Goal: Task Accomplishment & Management: Use online tool/utility

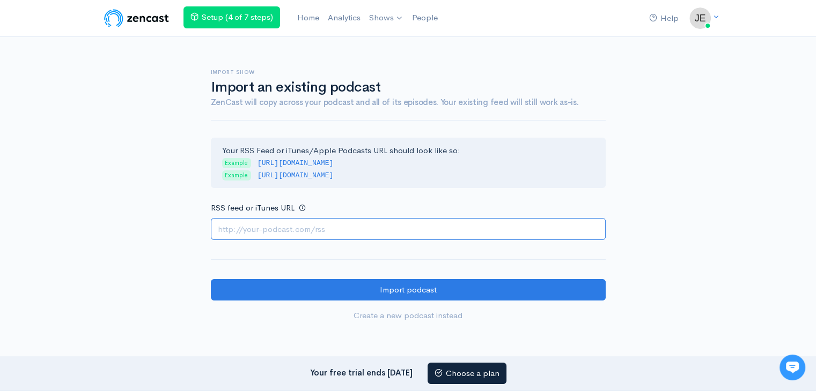
click at [337, 232] on input "RSS feed or iTunes URL" at bounding box center [408, 229] width 395 height 22
paste input "https://escortspalmjumeirah.com/feed/podcast/0568430610-dubai-call-girls-agency"
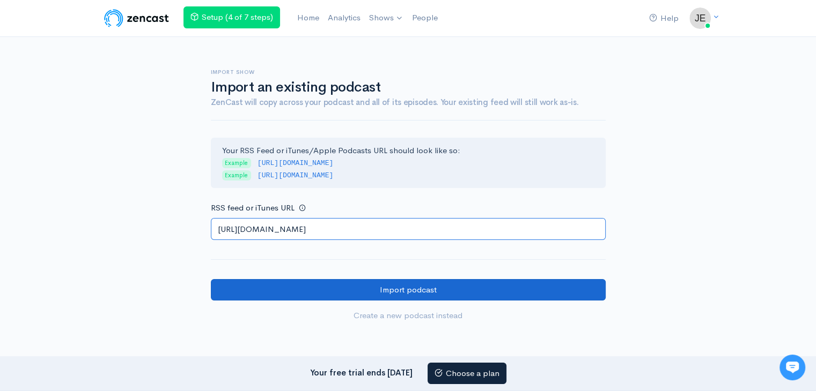
type input "https://escortspalmjumeirah.com/feed/podcast/0568430610-dubai-call-girls-agency"
click at [440, 287] on input "Import podcast" at bounding box center [408, 290] width 395 height 22
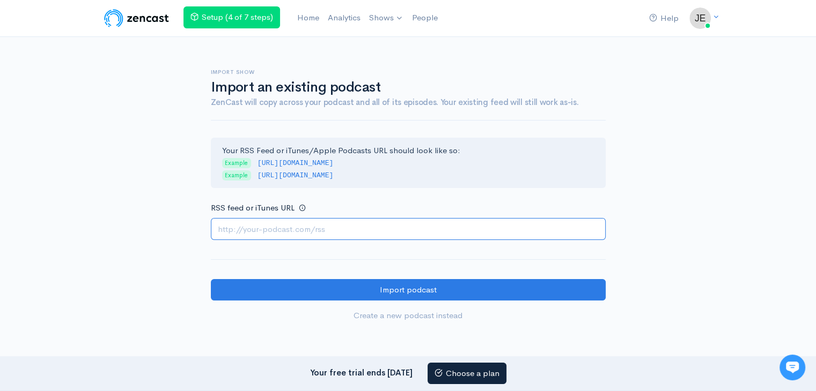
click at [377, 232] on input "RSS feed or iTunes URL" at bounding box center [408, 229] width 395 height 22
paste input "[URL][DOMAIN_NAME]"
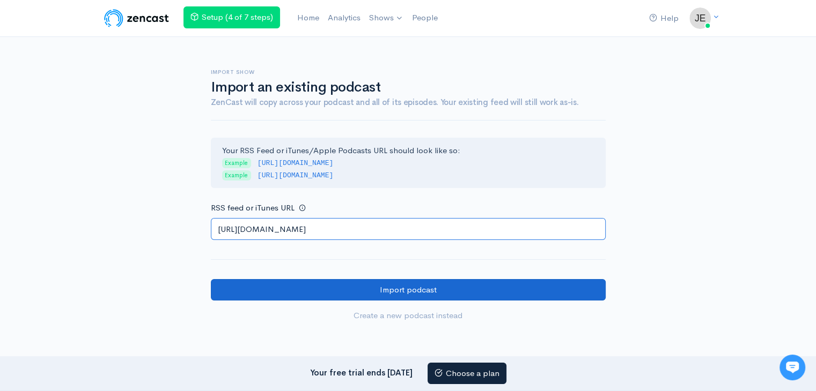
type input "[URL][DOMAIN_NAME]"
click at [470, 295] on input "Import podcast" at bounding box center [408, 290] width 395 height 22
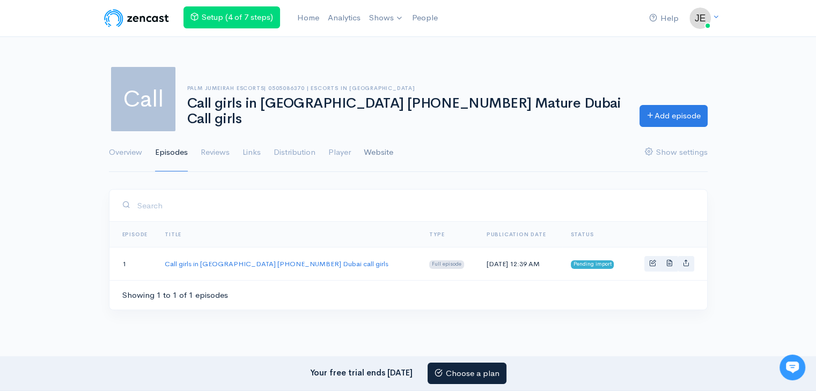
click at [367, 146] on link "Website" at bounding box center [378, 153] width 29 height 39
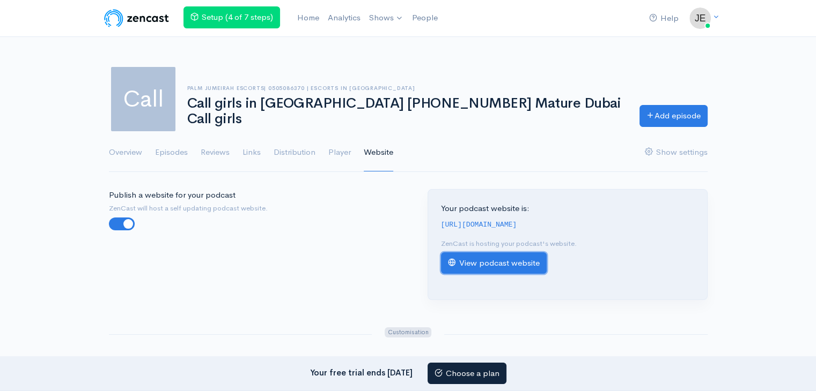
click at [513, 273] on link "View podcast website" at bounding box center [494, 264] width 106 height 22
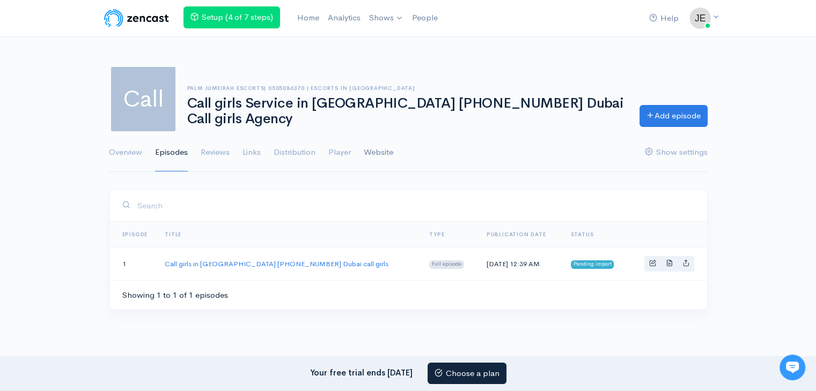
click at [382, 154] on link "Website" at bounding box center [378, 153] width 29 height 39
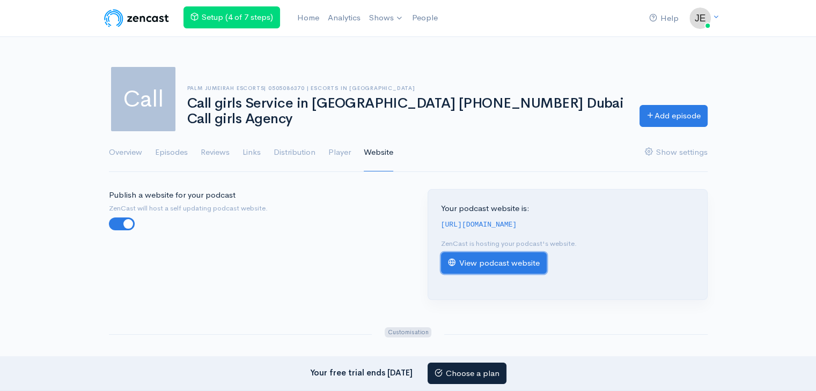
click at [481, 275] on link "View podcast website" at bounding box center [494, 264] width 106 height 22
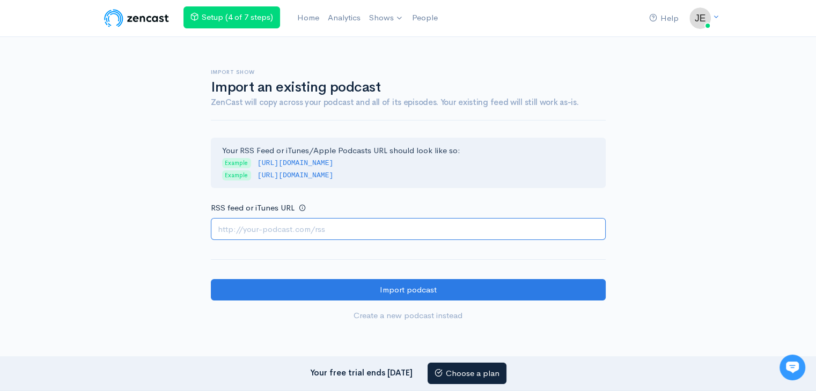
paste input "https://escortspalmjumeirah.com/feed/podcast/0554476080-dubai-call-girls"
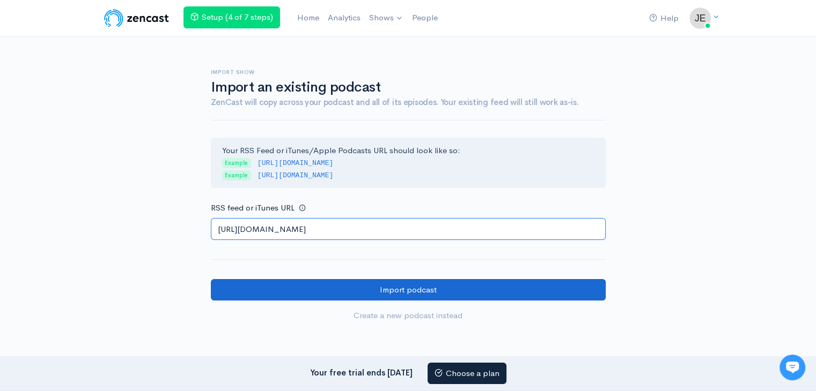
type input "https://escortspalmjumeirah.com/feed/podcast/0554476080-dubai-call-girls"
click at [442, 290] on input "Import podcast" at bounding box center [408, 290] width 395 height 22
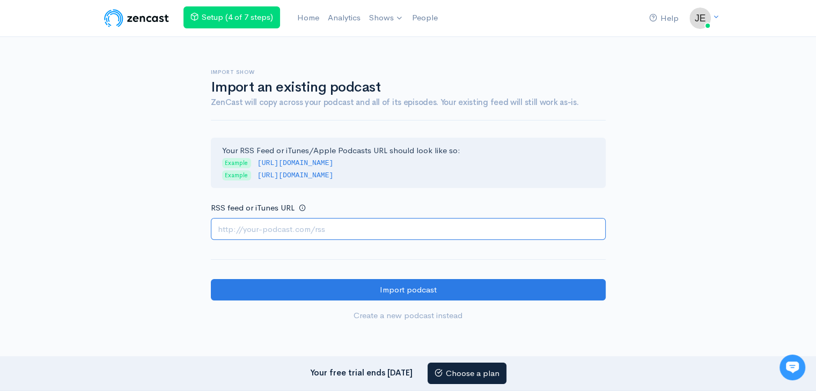
paste input "https://escortspalmjumeirah.com/feed/podcast/book-dubai-call-girls-0561668599"
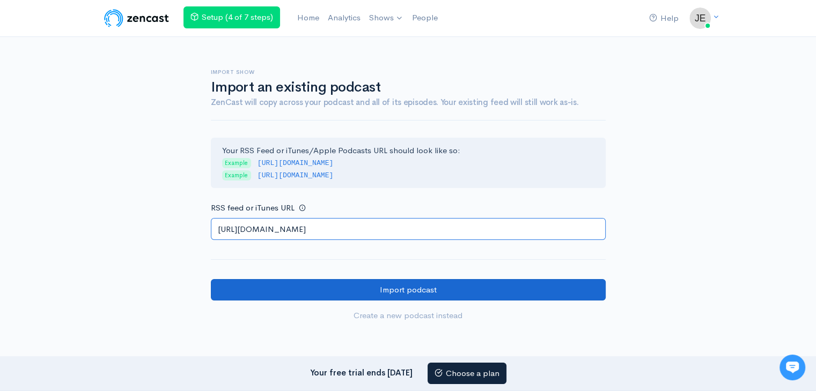
type input "https://escortspalmjumeirah.com/feed/podcast/book-dubai-call-girls-0561668599"
click at [369, 292] on input "Import podcast" at bounding box center [408, 290] width 395 height 22
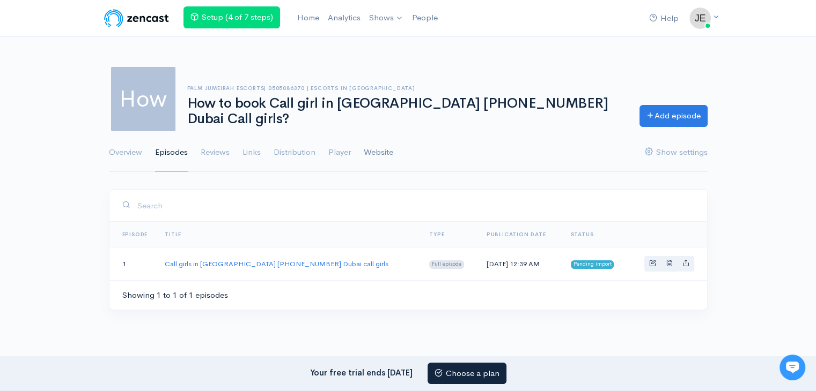
click at [387, 153] on link "Website" at bounding box center [378, 153] width 29 height 39
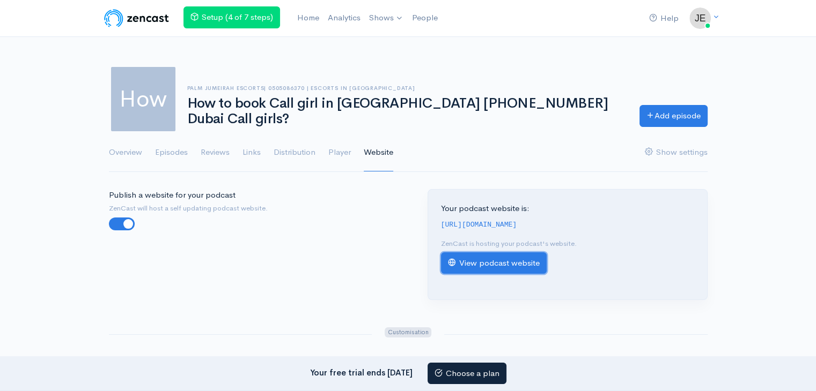
click at [478, 275] on link "View podcast website" at bounding box center [494, 264] width 106 height 22
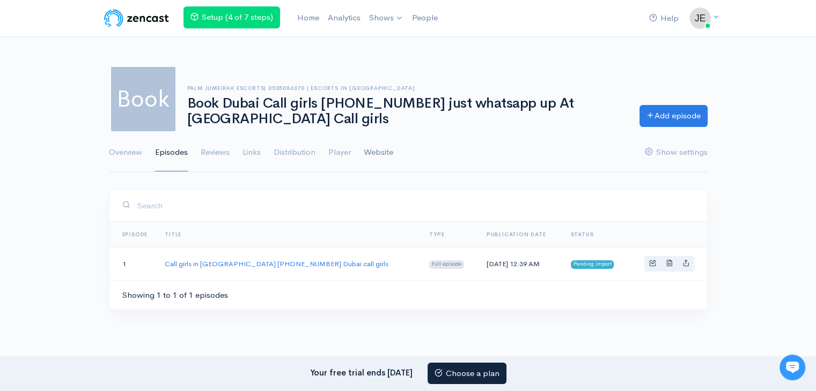
click at [378, 152] on link "Website" at bounding box center [378, 153] width 29 height 39
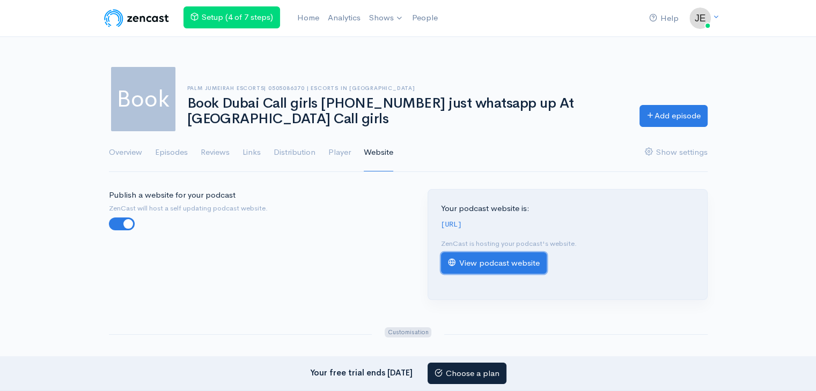
click at [469, 275] on link "View podcast website" at bounding box center [494, 264] width 106 height 22
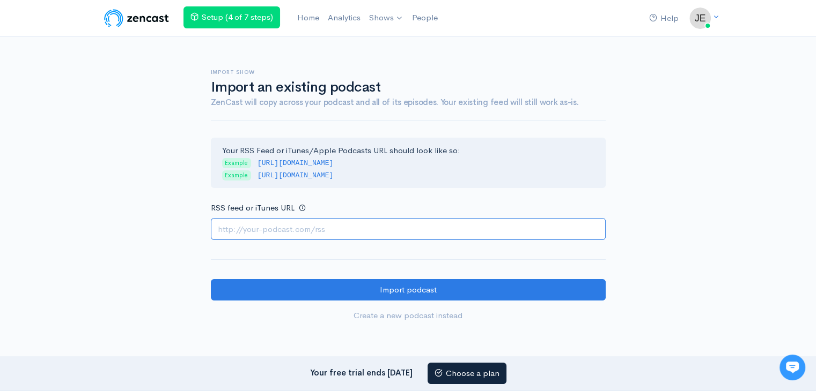
paste input "[URL][DOMAIN_NAME]"
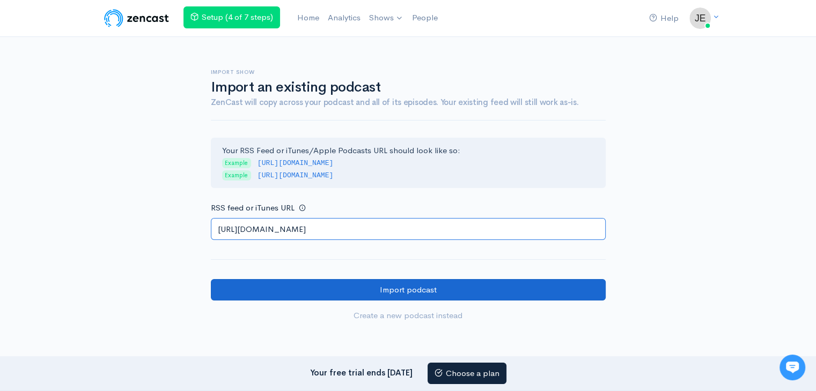
type input "[URL][DOMAIN_NAME]"
click at [462, 285] on input "Import podcast" at bounding box center [408, 290] width 395 height 22
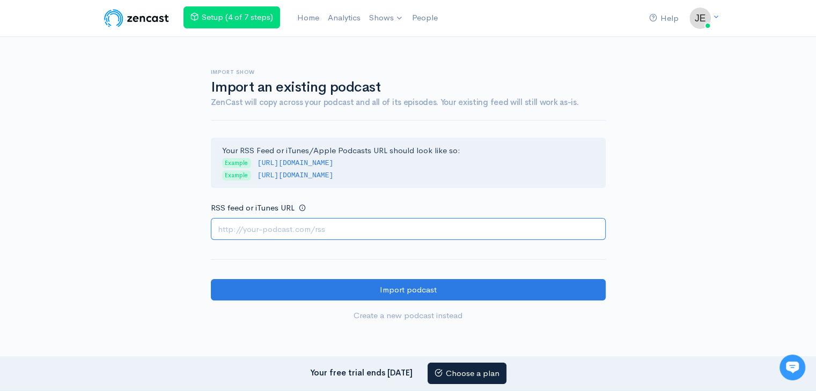
click at [314, 239] on input "RSS feed or iTunes URL" at bounding box center [408, 229] width 395 height 22
paste input "https://escortspalmjumeirah.com/feed/podcast/local-girls-in-dubai-0503464457"
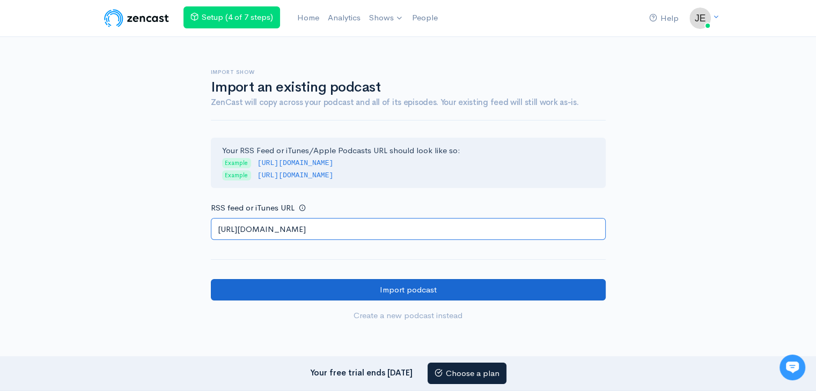
type input "https://escortspalmjumeirah.com/feed/podcast/local-girls-in-dubai-0503464457"
click at [463, 283] on input "Import podcast" at bounding box center [408, 290] width 395 height 22
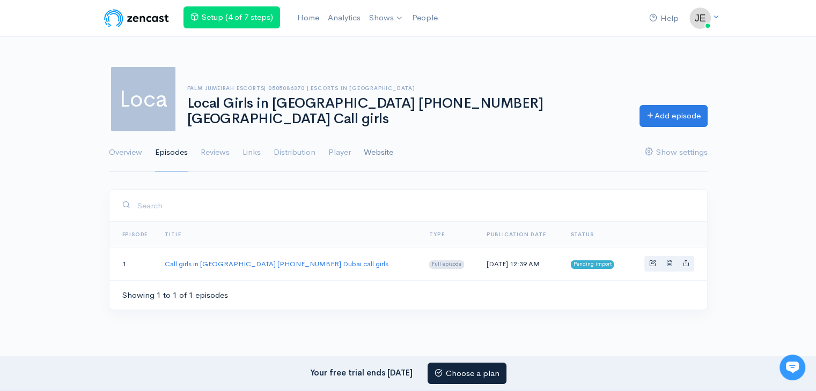
click at [384, 155] on link "Website" at bounding box center [378, 153] width 29 height 39
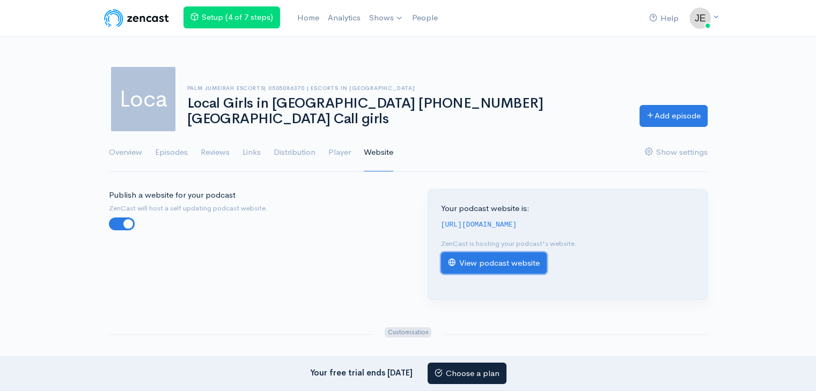
click at [482, 275] on link "View podcast website" at bounding box center [494, 264] width 106 height 22
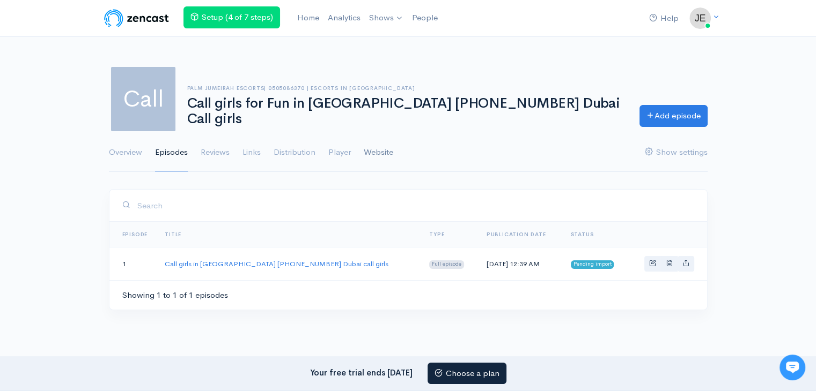
click at [379, 158] on link "Website" at bounding box center [378, 153] width 29 height 39
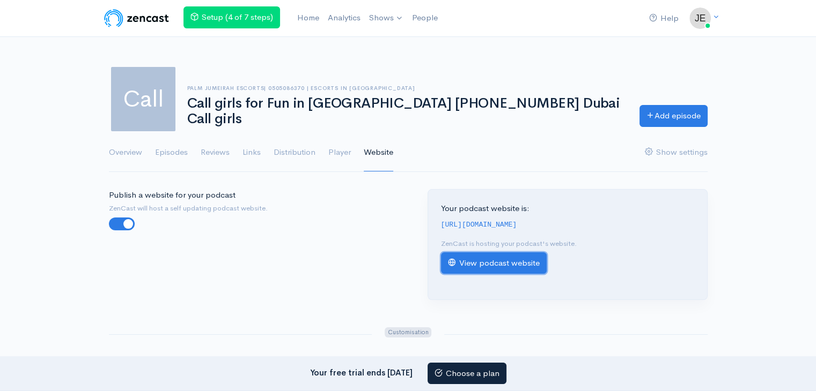
click at [522, 274] on link "View podcast website" at bounding box center [494, 264] width 106 height 22
